Goal: Navigation & Orientation: Find specific page/section

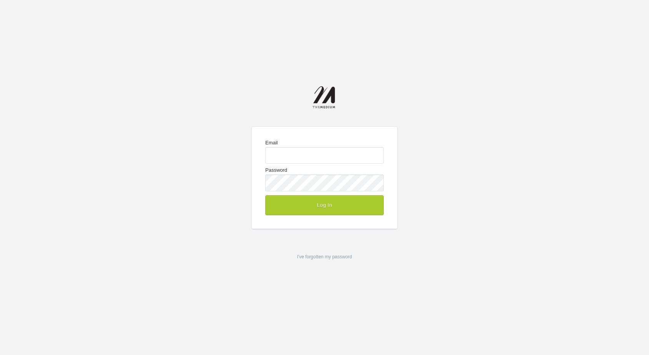
type input "[PERSON_NAME][EMAIL_ADDRESS][DOMAIN_NAME]"
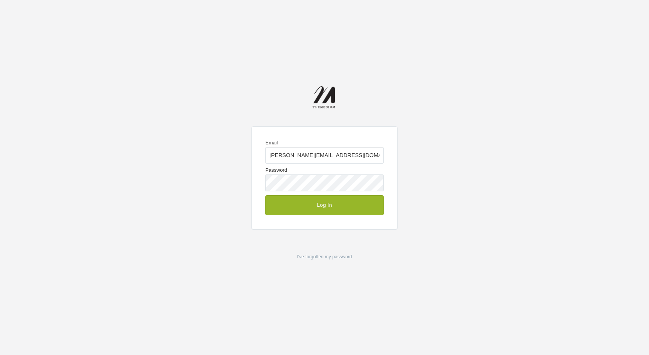
click at [293, 206] on button "Log In" at bounding box center [324, 205] width 118 height 20
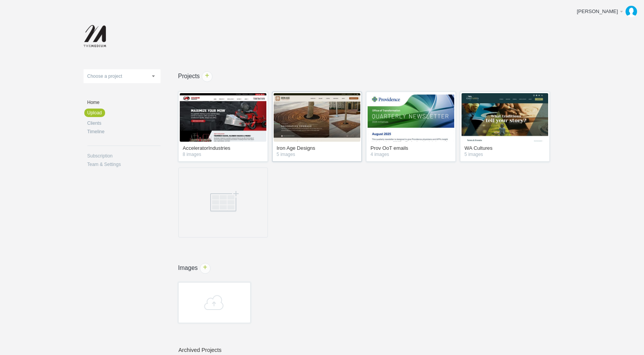
click at [311, 142] on div "Iron Age Designs 5 images" at bounding box center [317, 127] width 90 height 70
click at [321, 115] on img at bounding box center [317, 117] width 87 height 48
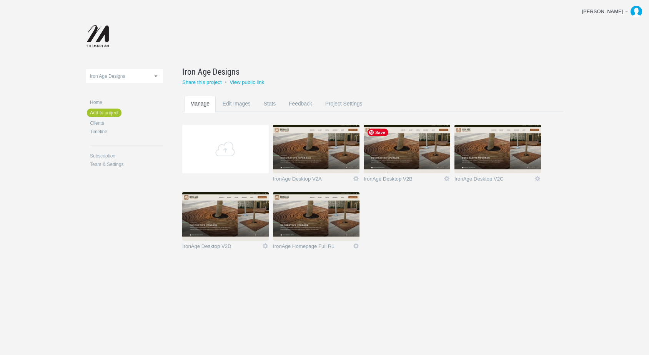
click at [423, 144] on img at bounding box center [407, 149] width 87 height 48
